Goal: Task Accomplishment & Management: Manage account settings

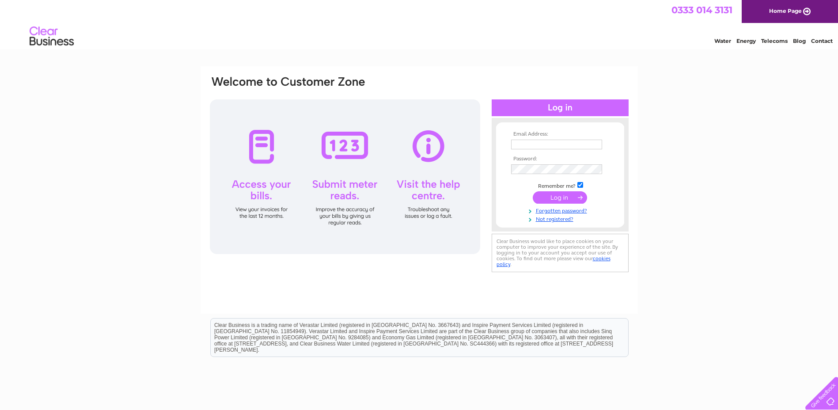
click at [554, 145] on input "text" at bounding box center [556, 145] width 91 height 10
type input "nhsh.gp56006-admin@nhs.scot"
click at [533, 192] on input "submit" at bounding box center [560, 198] width 54 height 12
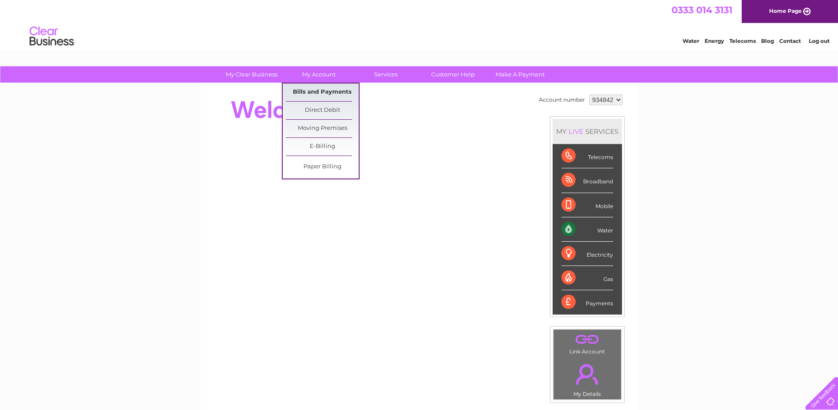
click at [313, 97] on link "Bills and Payments" at bounding box center [322, 93] width 73 height 18
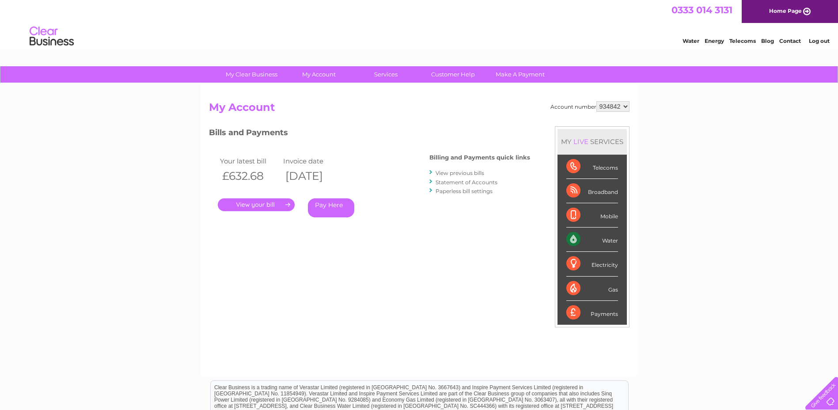
click at [277, 206] on link "." at bounding box center [256, 204] width 77 height 13
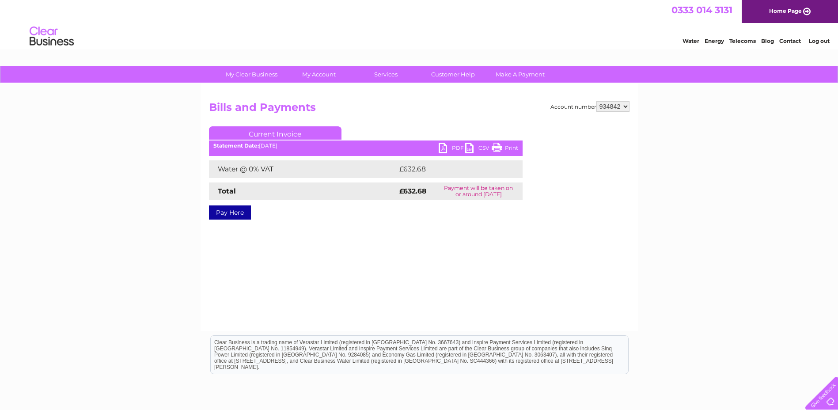
click at [449, 149] on link "PDF" at bounding box center [452, 149] width 27 height 13
